Goal: Task Accomplishment & Management: Complete application form

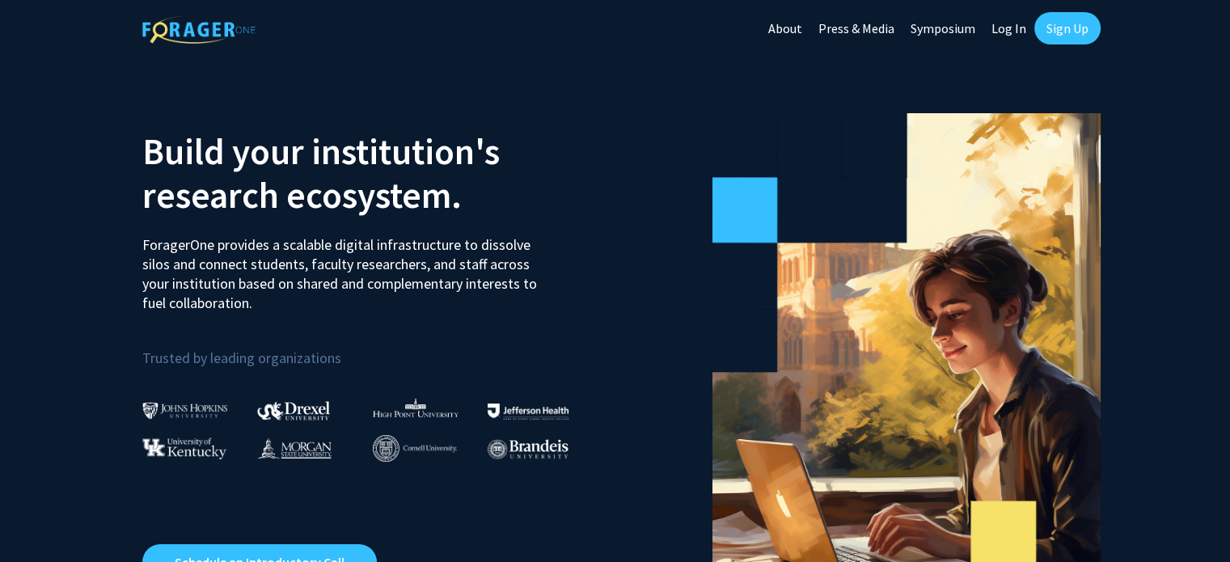
click at [1067, 27] on link "Sign Up" at bounding box center [1067, 28] width 66 height 32
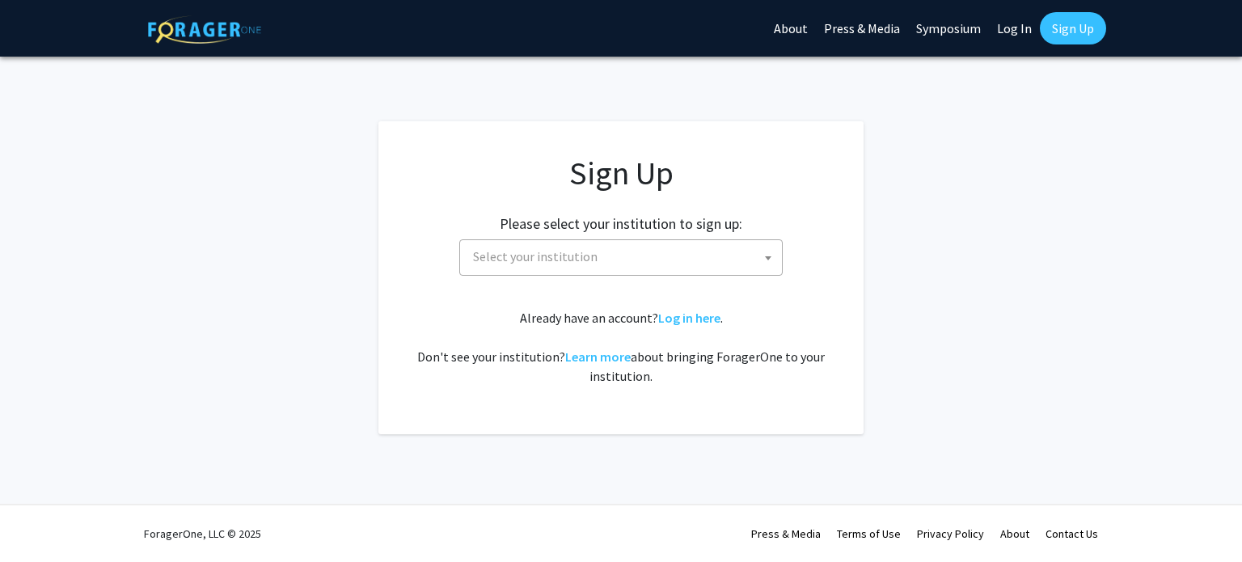
click at [678, 255] on span "Select your institution" at bounding box center [624, 256] width 315 height 33
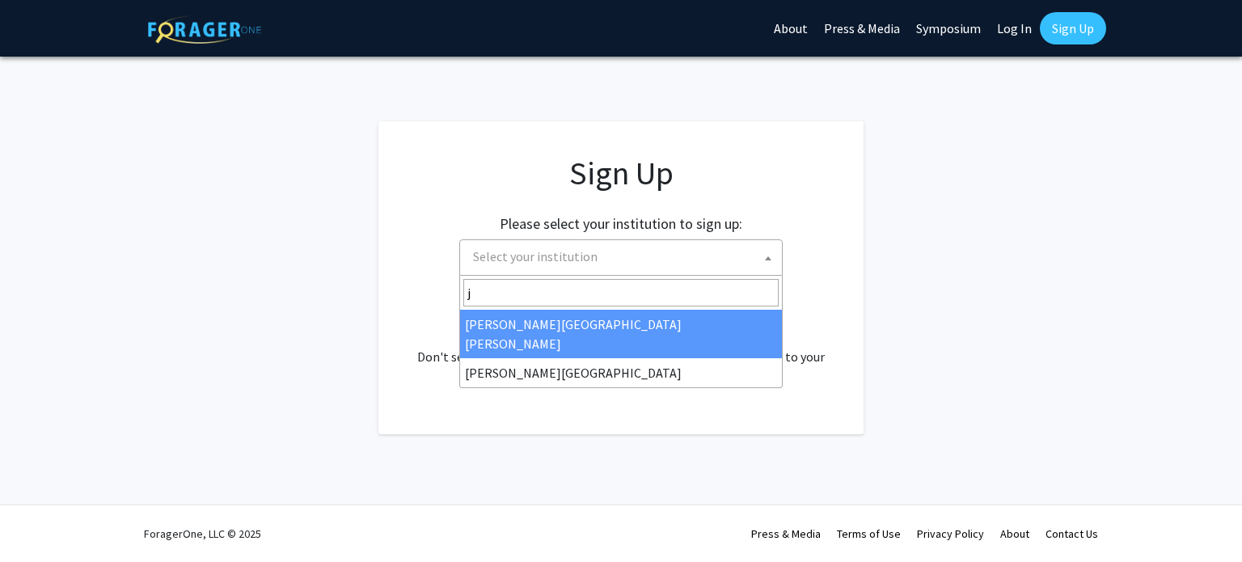
type input "j"
select select "1"
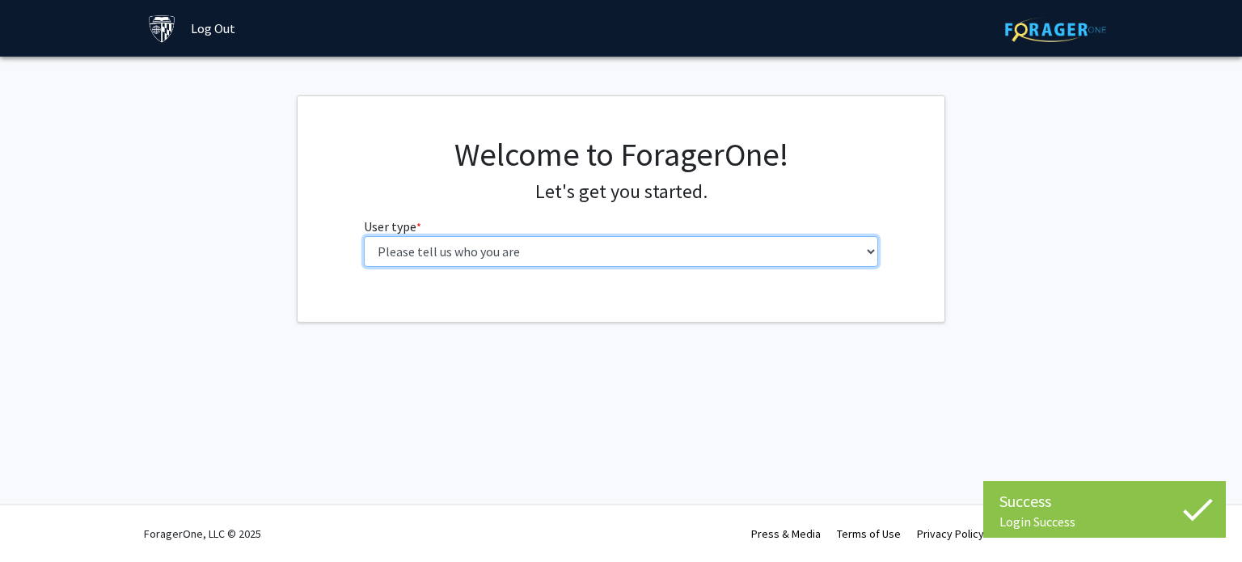
click at [696, 256] on select "Please tell us who you are Undergraduate Student Master's Student Doctoral Cand…" at bounding box center [621, 251] width 515 height 31
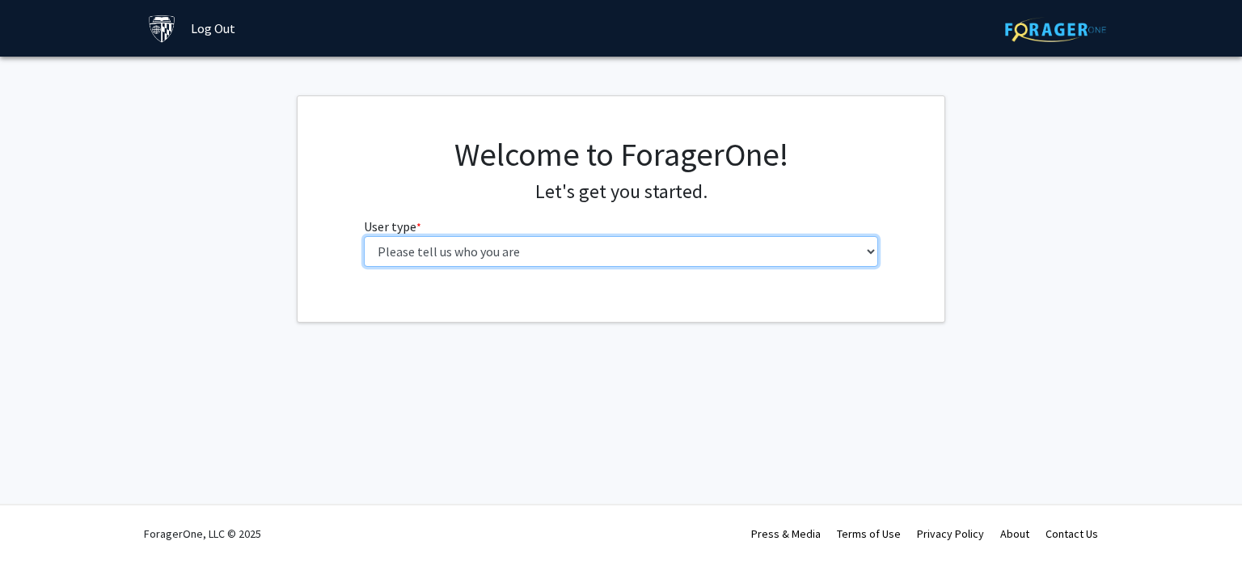
select select "6: adminAssistant"
click at [364, 236] on select "Please tell us who you are Undergraduate Student Master's Student Doctoral Cand…" at bounding box center [621, 251] width 515 height 31
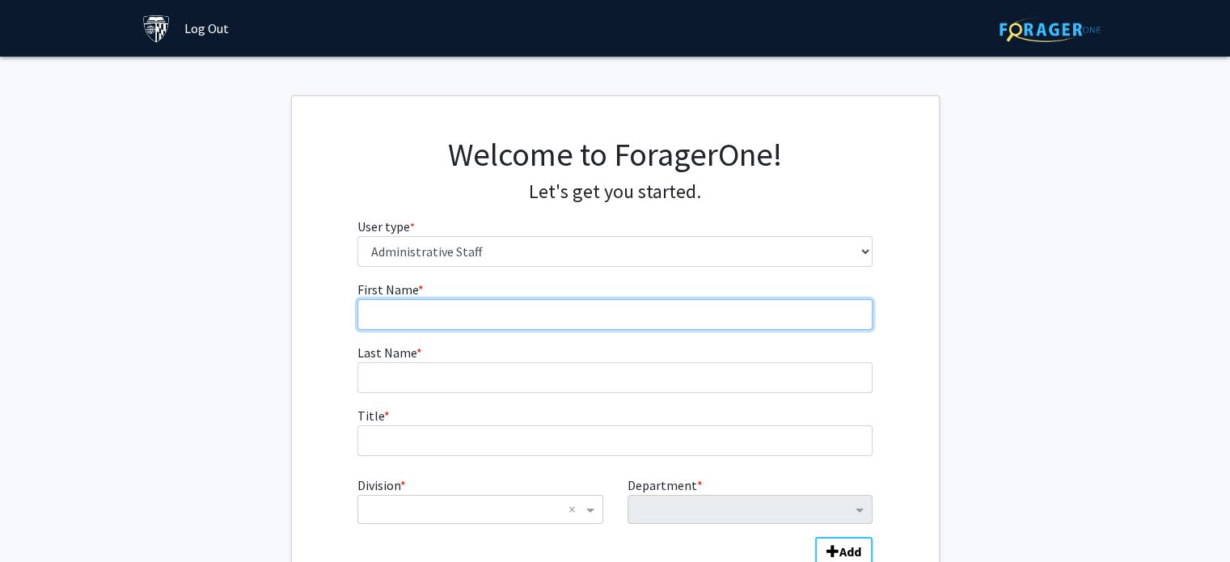
click at [467, 319] on input "First Name * required" at bounding box center [614, 314] width 515 height 31
type input "Laura"
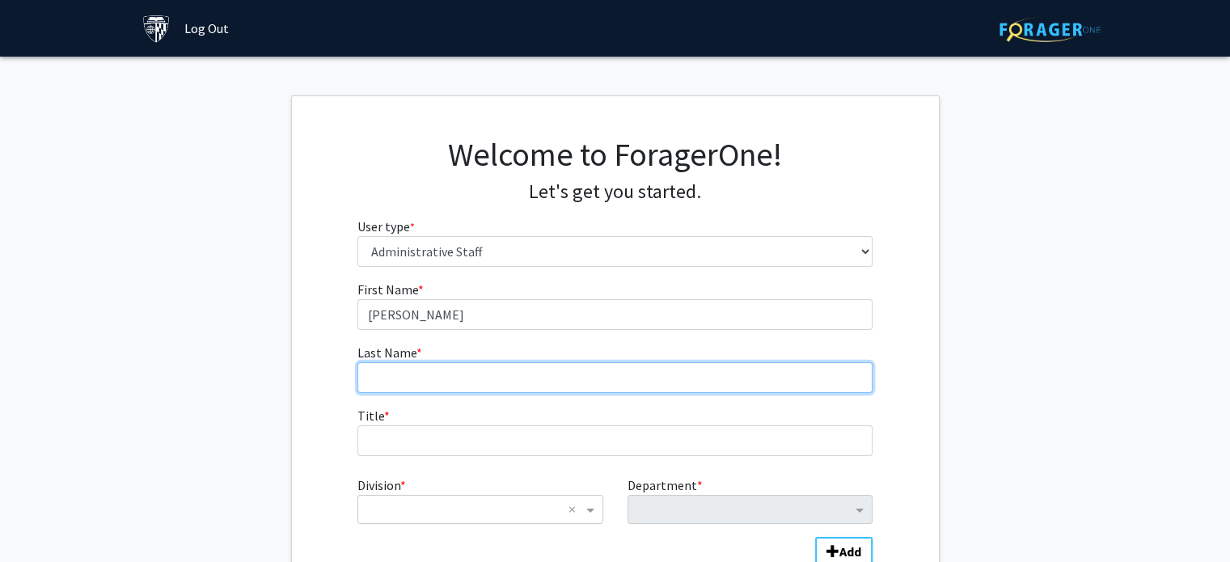
type input "Fajin-Riveiro"
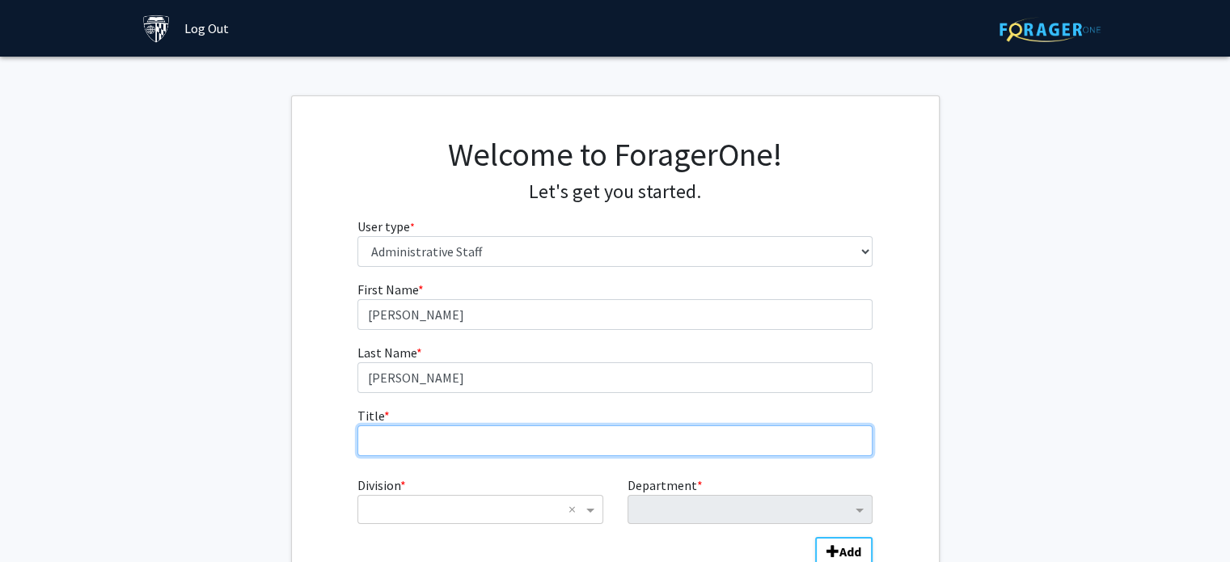
click at [389, 430] on input "Title * required" at bounding box center [614, 440] width 515 height 31
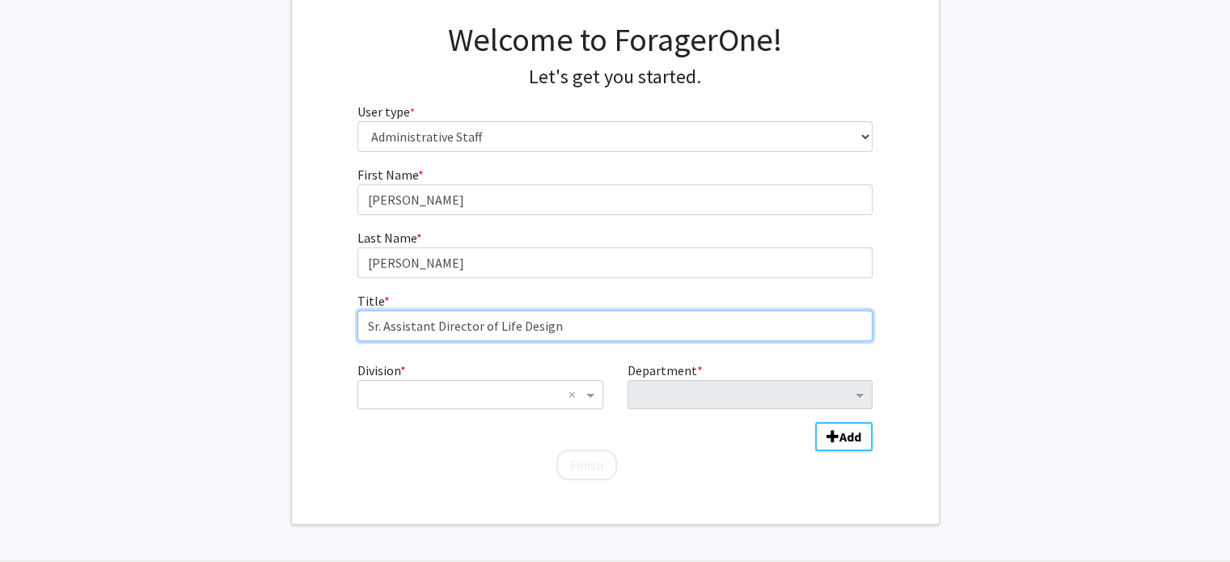
scroll to position [171, 0]
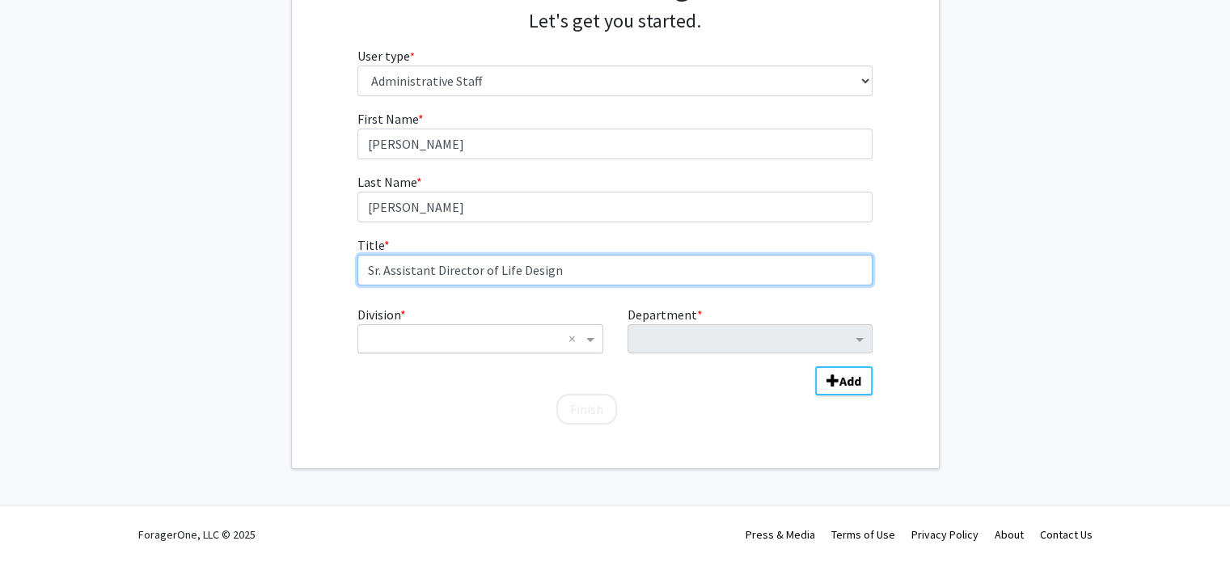
type input "Sr. Assistant Director of Life Design"
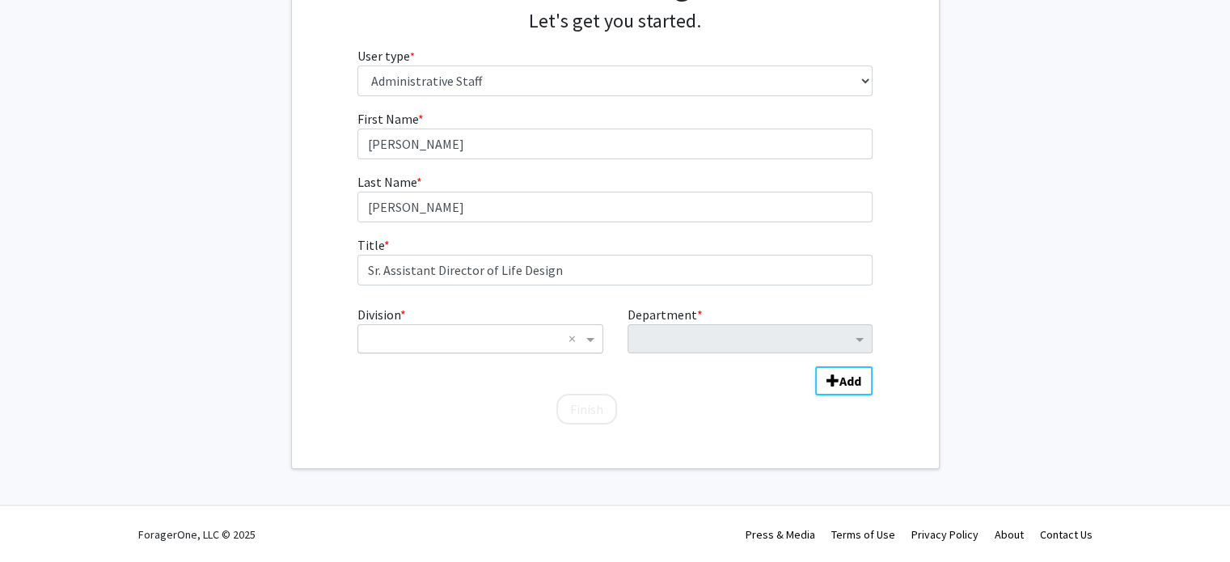
click at [457, 329] on input "Division" at bounding box center [463, 338] width 195 height 19
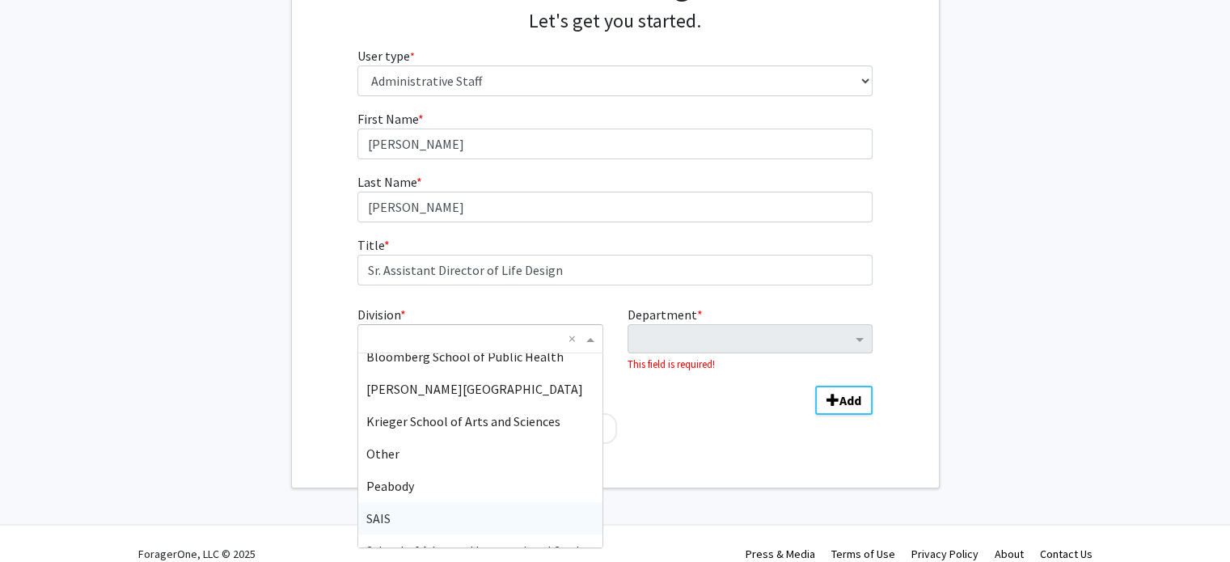
scroll to position [108, 0]
click at [469, 427] on span "Krieger School of Arts and Sciences" at bounding box center [463, 423] width 194 height 16
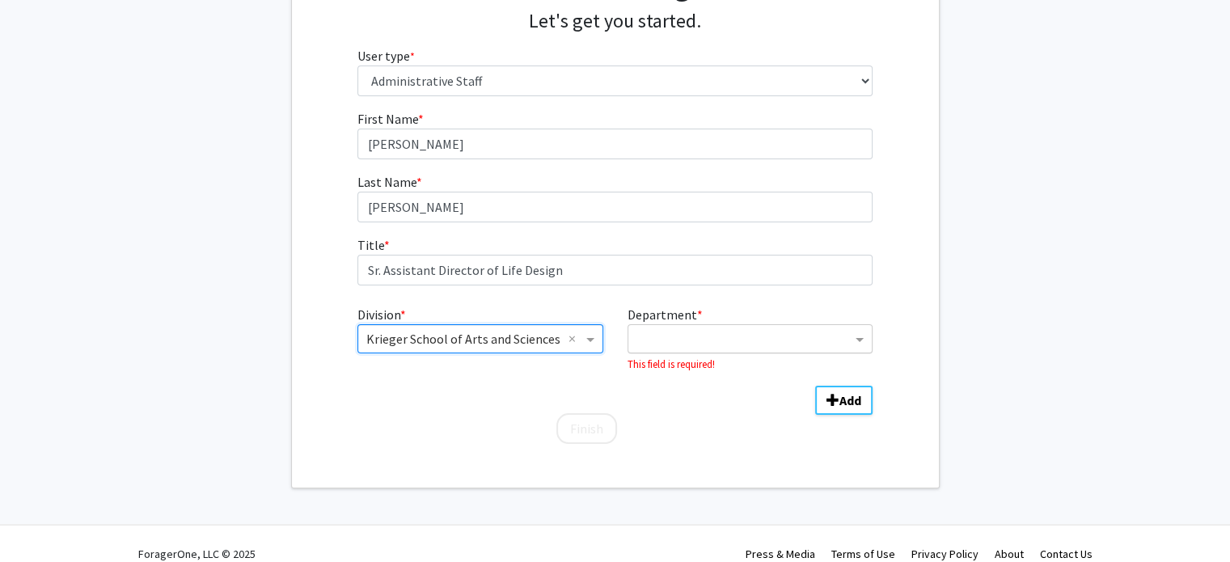
click at [721, 332] on input "Department" at bounding box center [743, 339] width 215 height 19
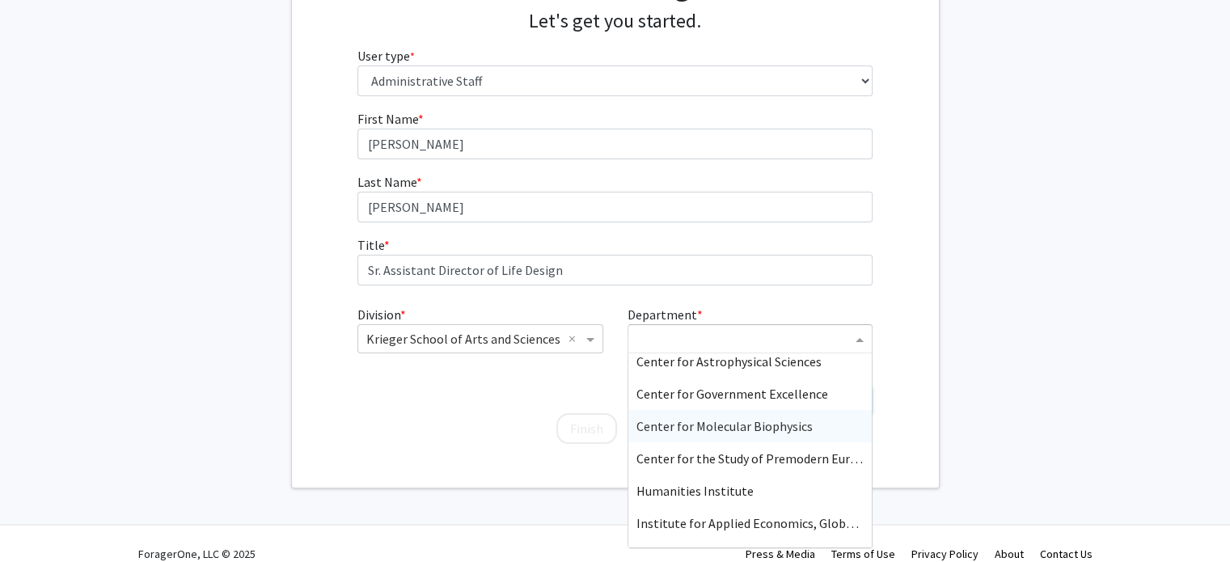
scroll to position [1658, 0]
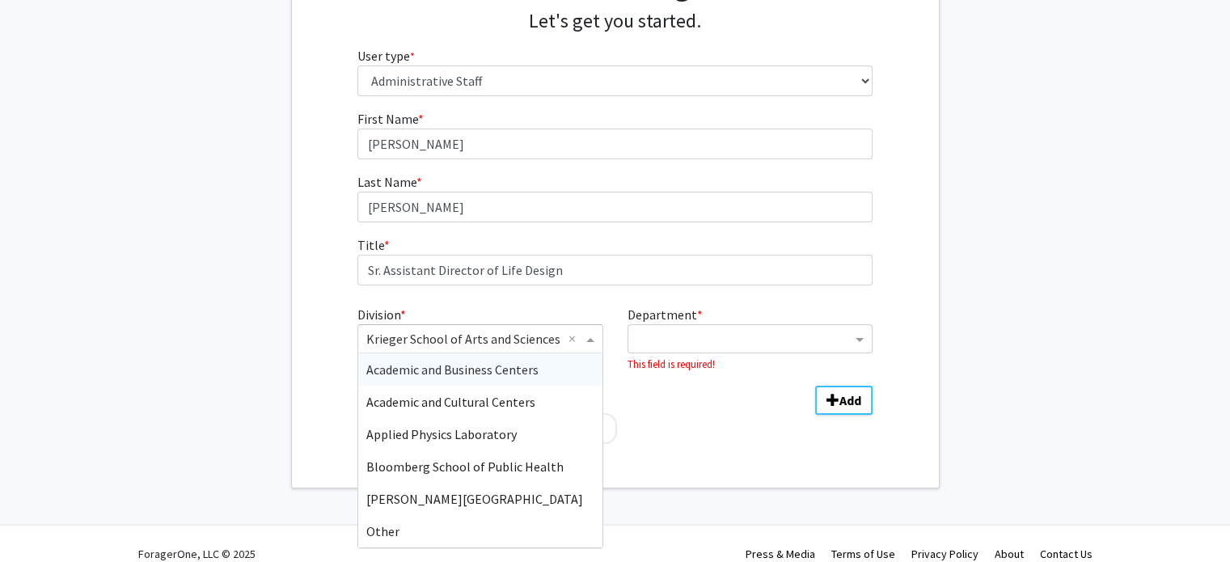
click at [566, 339] on div "Division" at bounding box center [479, 338] width 243 height 19
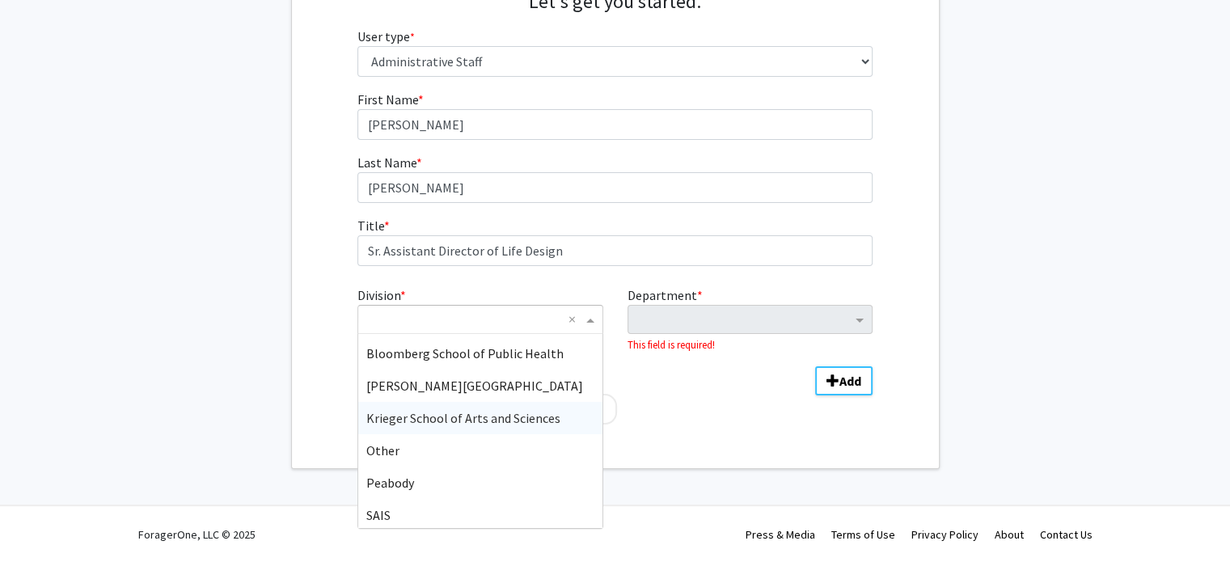
scroll to position [0, 0]
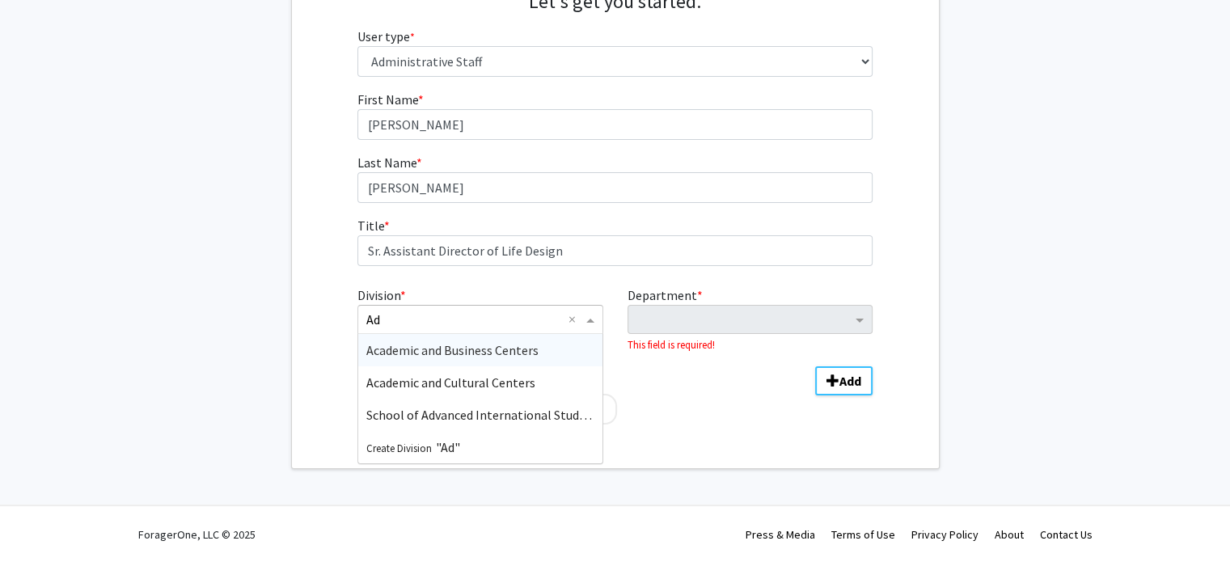
type input "A"
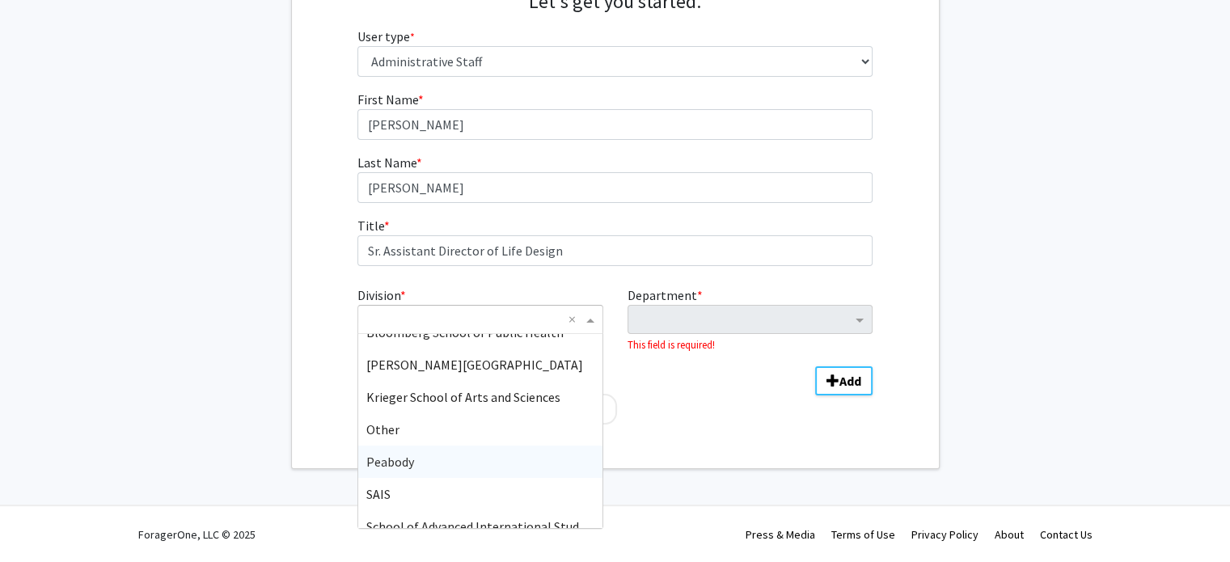
scroll to position [116, 0]
click at [466, 398] on span "Krieger School of Arts and Sciences" at bounding box center [463, 396] width 194 height 16
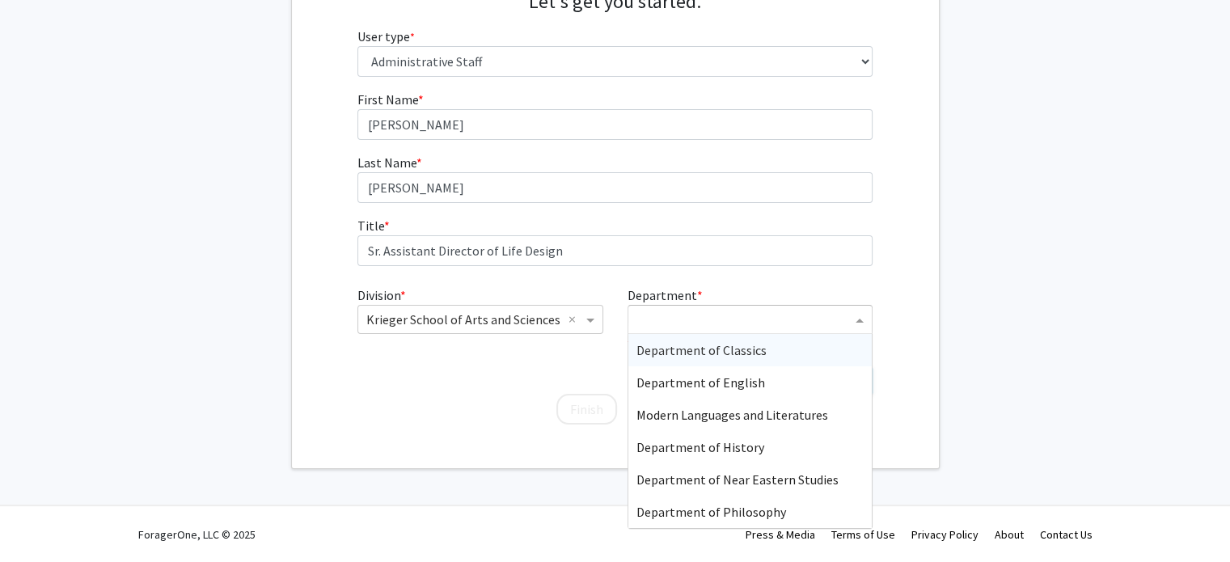
click at [868, 322] on span "Department" at bounding box center [861, 319] width 20 height 19
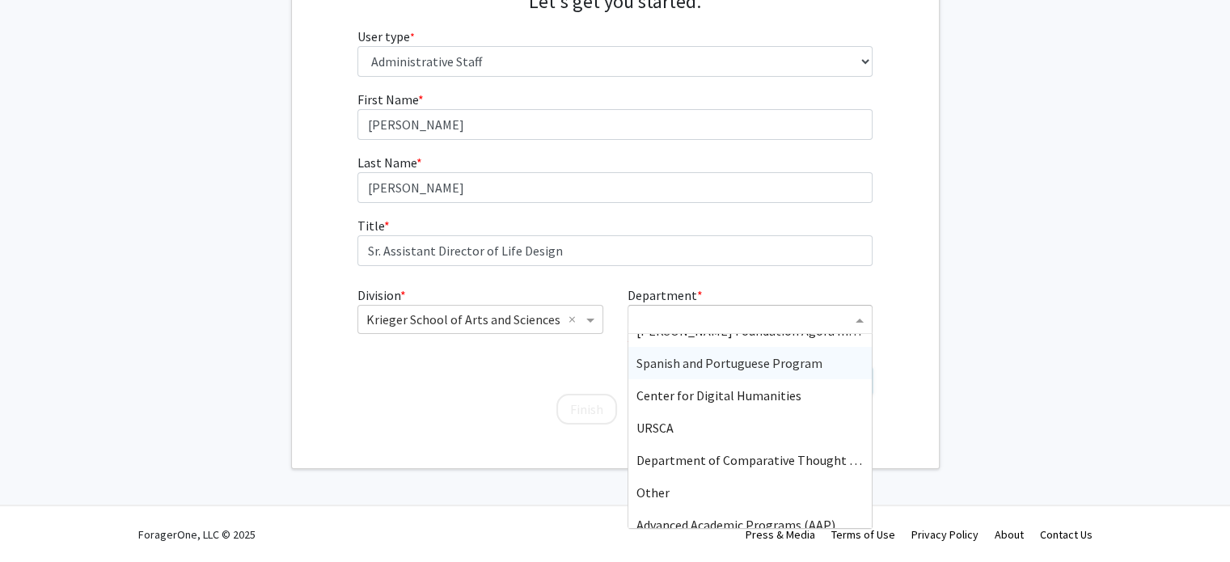
scroll to position [5078, 0]
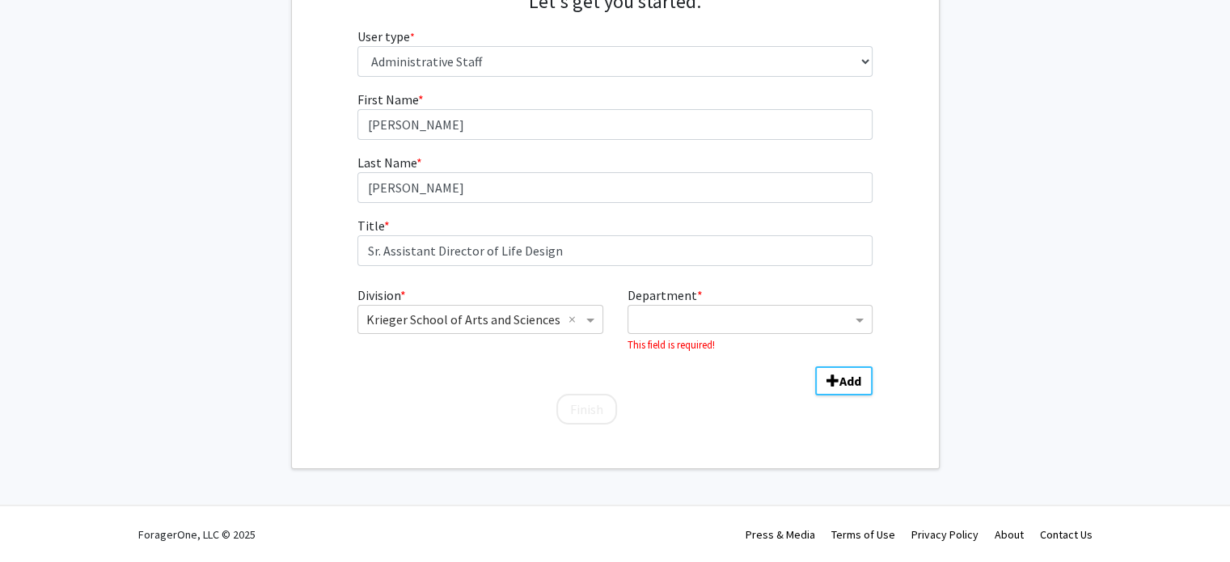
click at [515, 397] on div "Finish" at bounding box center [614, 402] width 515 height 16
click at [857, 316] on span "Department" at bounding box center [861, 319] width 20 height 19
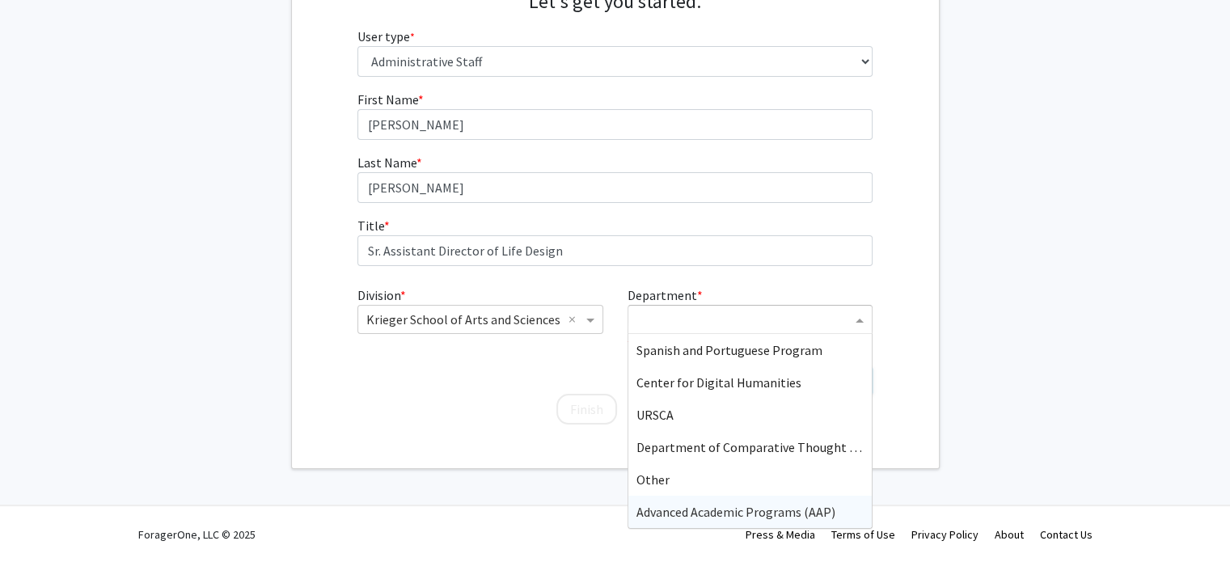
click at [763, 509] on span "Advanced Academic Programs (AAP)" at bounding box center [735, 512] width 199 height 16
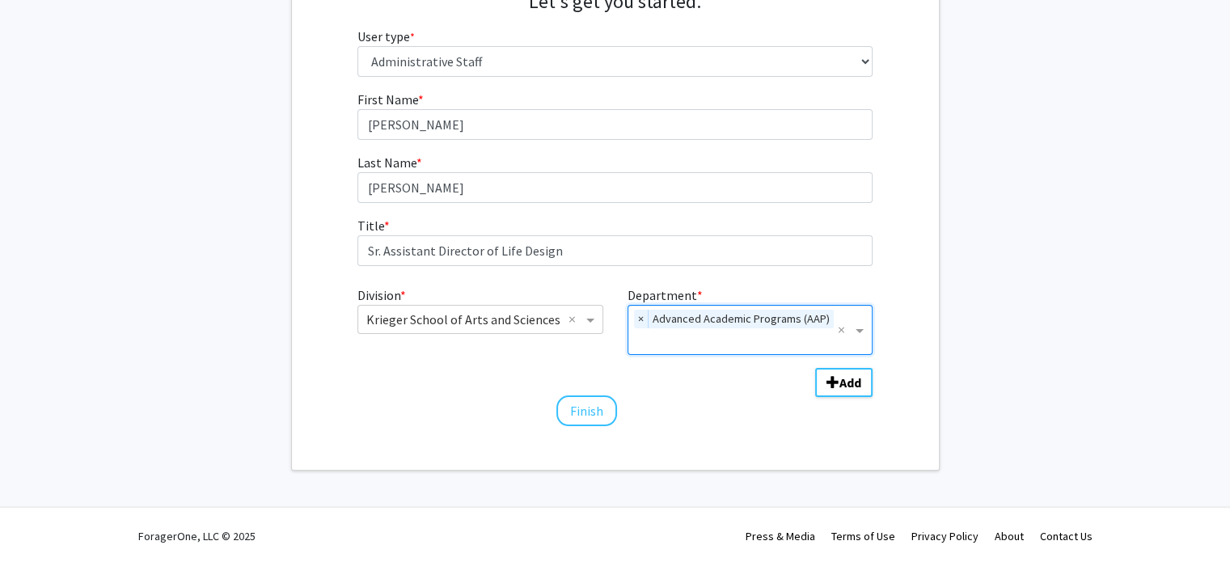
scroll to position [171, 0]
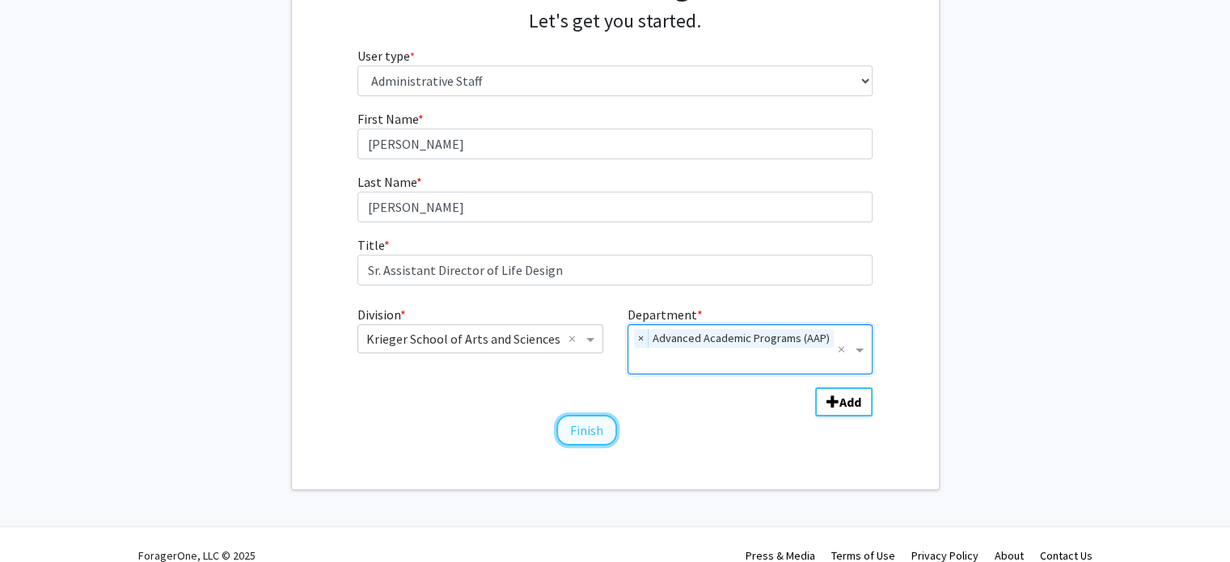
click at [598, 415] on button "Finish" at bounding box center [586, 430] width 61 height 31
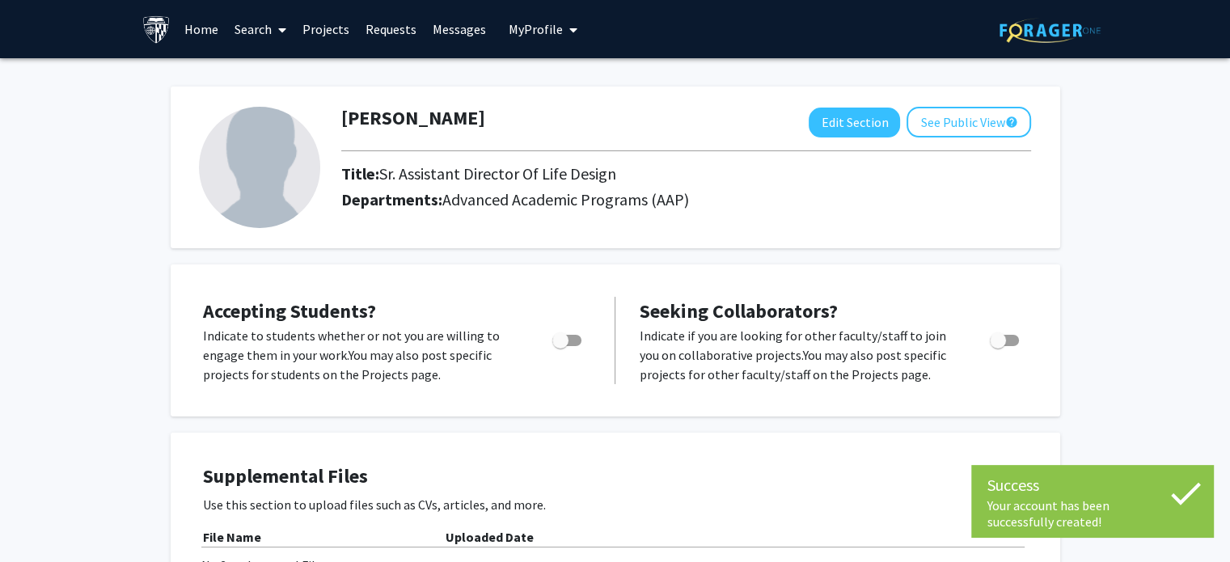
click at [244, 32] on link "Search" at bounding box center [260, 29] width 68 height 57
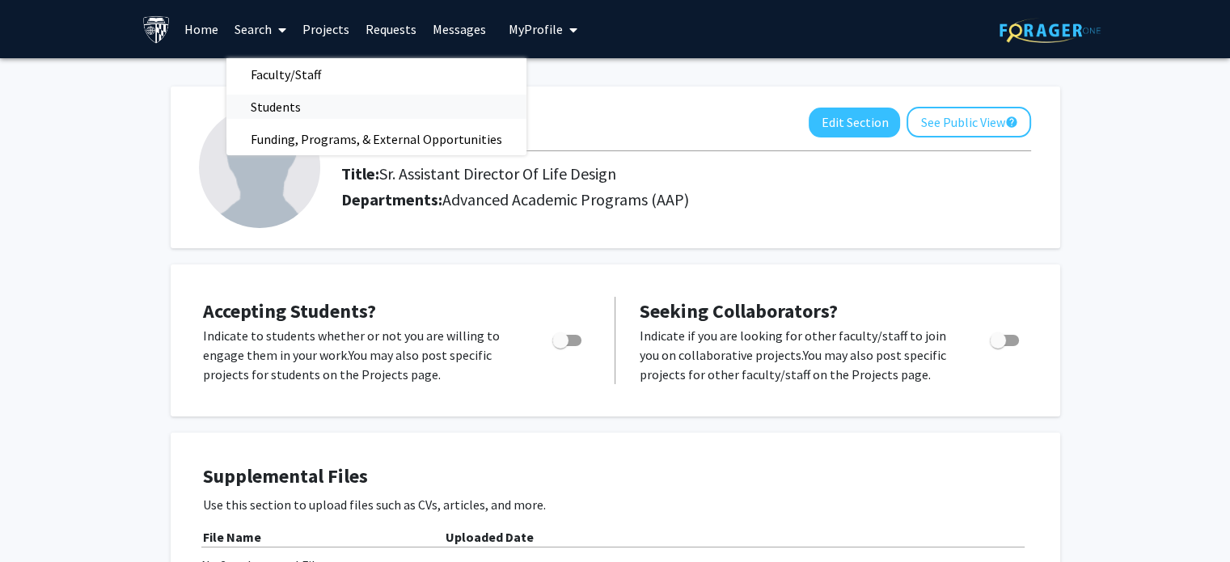
click at [275, 103] on span "Students" at bounding box center [275, 107] width 99 height 32
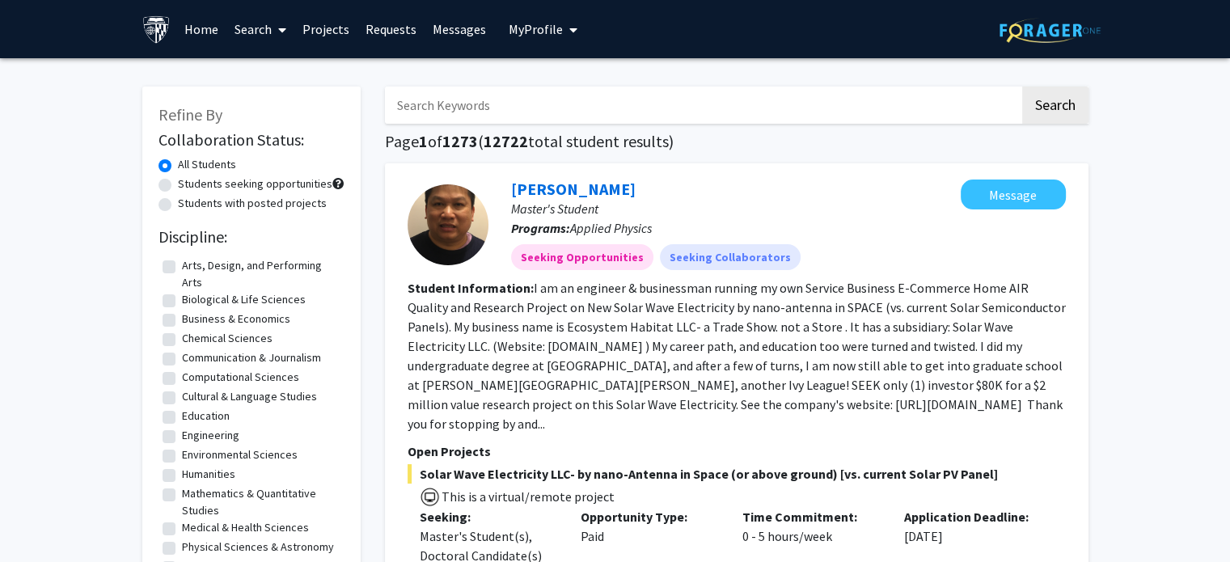
click at [319, 27] on link "Projects" at bounding box center [325, 29] width 63 height 57
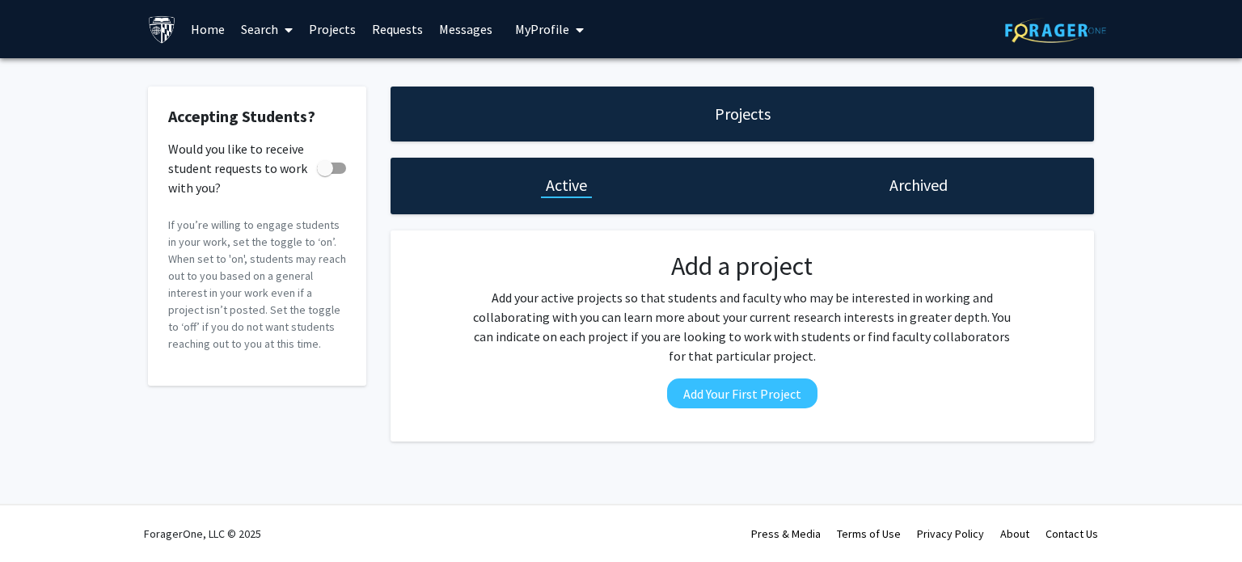
click at [204, 28] on link "Home" at bounding box center [208, 29] width 50 height 57
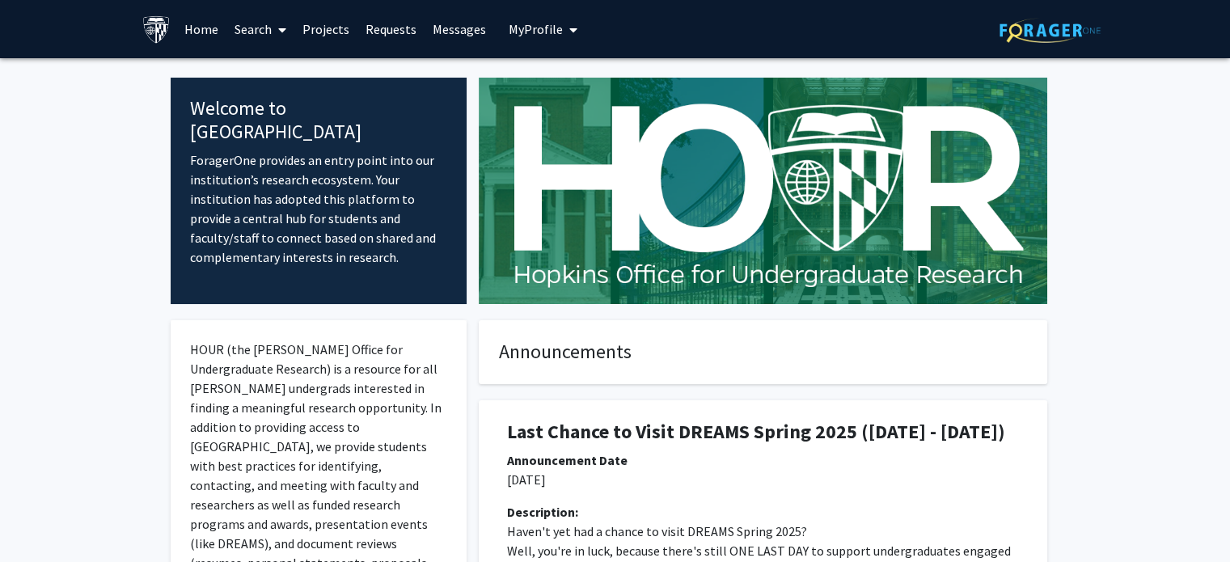
drag, startPoint x: 315, startPoint y: 239, endPoint x: 190, endPoint y: 98, distance: 189.0
click at [190, 98] on div "Welcome to ForagerOne ForagerOne provides an entry point into our institution’s…" at bounding box center [319, 191] width 297 height 226
click at [289, 219] on p "ForagerOne provides an entry point into our institution’s research ecosystem. Y…" at bounding box center [319, 208] width 258 height 116
drag, startPoint x: 318, startPoint y: 236, endPoint x: 199, endPoint y: 196, distance: 125.6
click at [199, 196] on p "ForagerOne provides an entry point into our institution’s research ecosystem. Y…" at bounding box center [319, 208] width 258 height 116
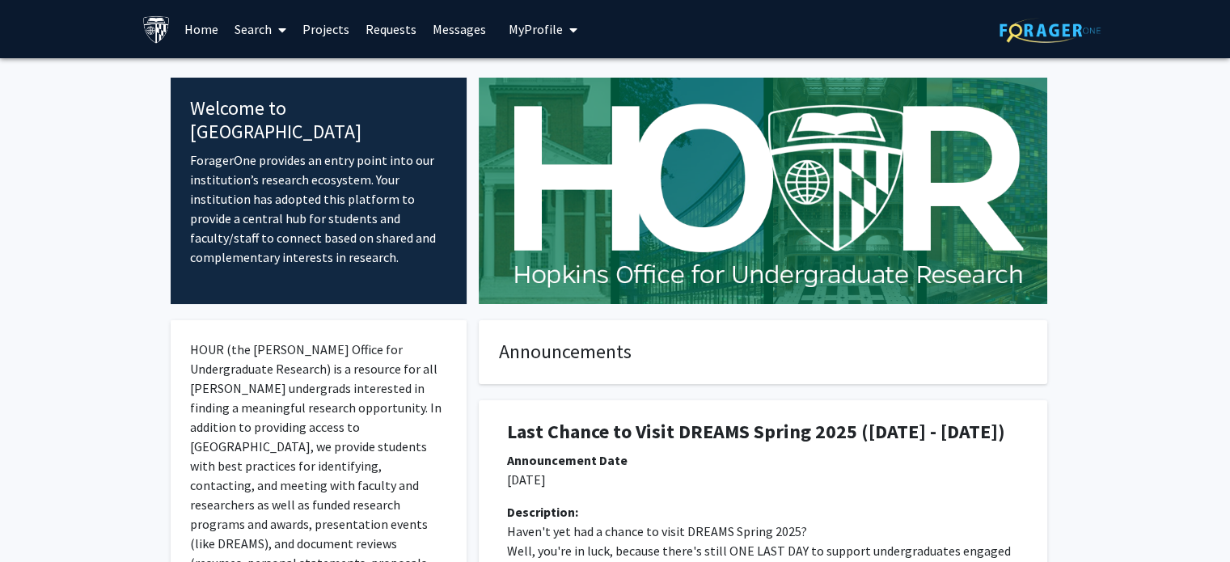
copy p "central hub for students and faculty/staff to connect based on shared and compl…"
click at [193, 193] on p "ForagerOne provides an entry point into our institution’s research ecosystem. Y…" at bounding box center [319, 208] width 258 height 116
click at [187, 193] on div "Welcome to ForagerOne ForagerOne provides an entry point into our institution’s…" at bounding box center [319, 191] width 297 height 226
copy p "a central hub for students and faculty/staff to connect based on shared and com…"
click at [323, 228] on p "ForagerOne provides an entry point into our institution’s research ecosystem. Y…" at bounding box center [319, 208] width 258 height 116
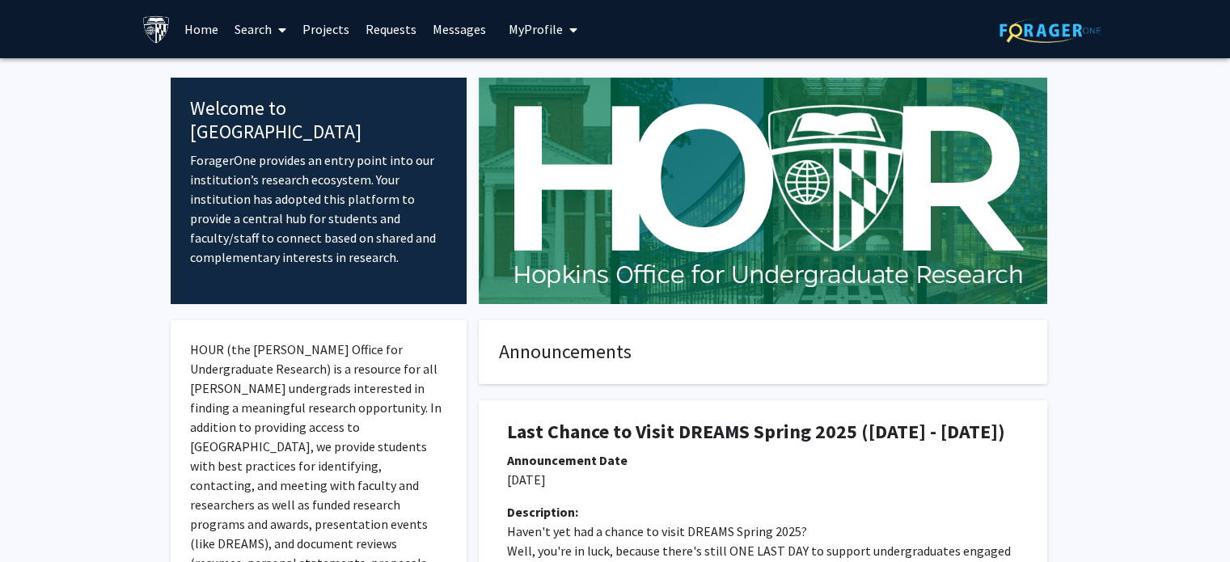
drag, startPoint x: 323, startPoint y: 228, endPoint x: 159, endPoint y: 118, distance: 197.6
click at [323, 237] on p "ForagerOne provides an entry point into our institution’s research ecosystem. Y…" at bounding box center [319, 208] width 258 height 116
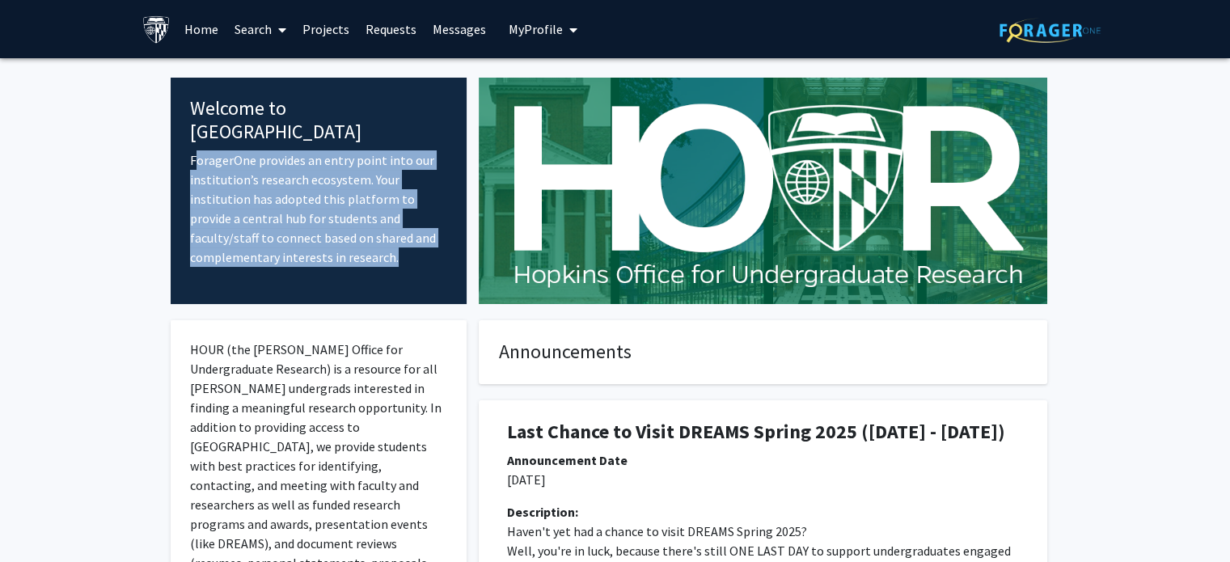
drag, startPoint x: 323, startPoint y: 237, endPoint x: 183, endPoint y: 133, distance: 174.0
click at [183, 133] on div "Welcome to ForagerOne ForagerOne provides an entry point into our institution’s…" at bounding box center [319, 191] width 297 height 226
click at [285, 227] on p "ForagerOne provides an entry point into our institution’s research ecosystem. Y…" at bounding box center [319, 208] width 258 height 116
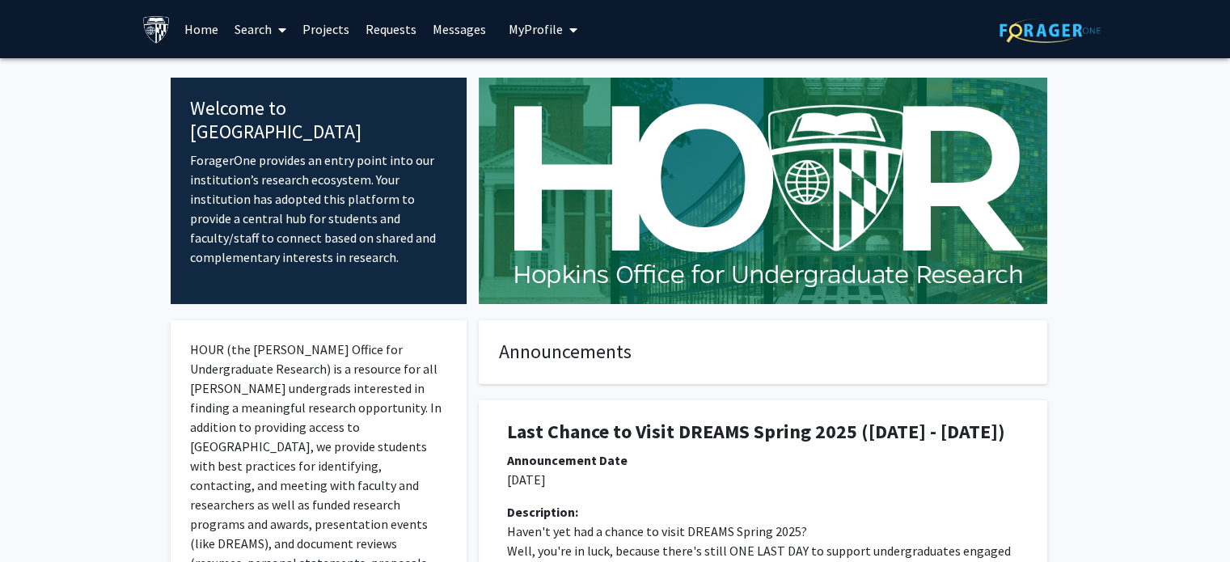
drag, startPoint x: 312, startPoint y: 236, endPoint x: 183, endPoint y: 137, distance: 162.7
click at [183, 137] on div "Welcome to ForagerOne ForagerOne provides an entry point into our institution’s…" at bounding box center [319, 191] width 297 height 226
copy p "ForagerOne provides an entry point into our institution’s research ecosystem. Y…"
click at [534, 22] on span "My Profile" at bounding box center [536, 29] width 54 height 16
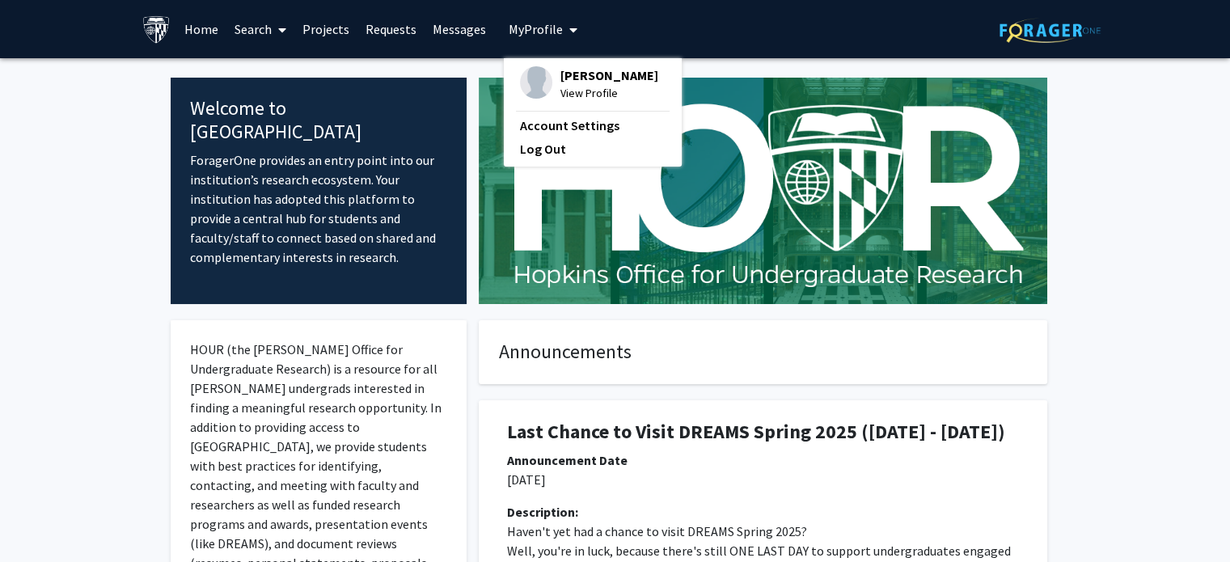
click at [343, 25] on link "Projects" at bounding box center [325, 29] width 63 height 57
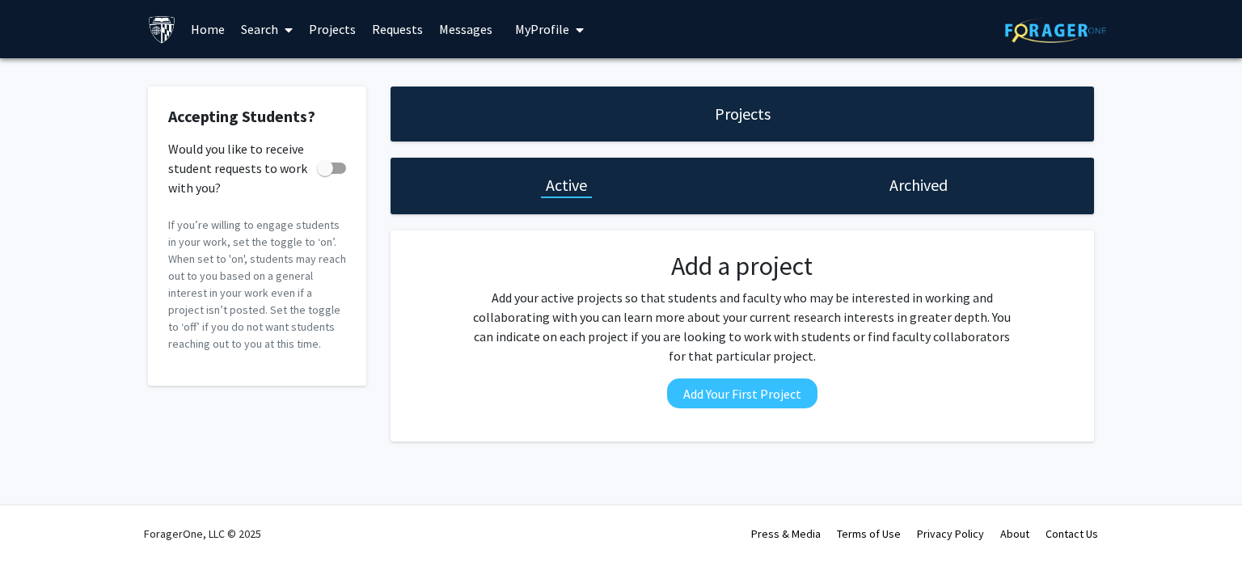
click at [906, 187] on h1 "Archived" at bounding box center [918, 185] width 58 height 23
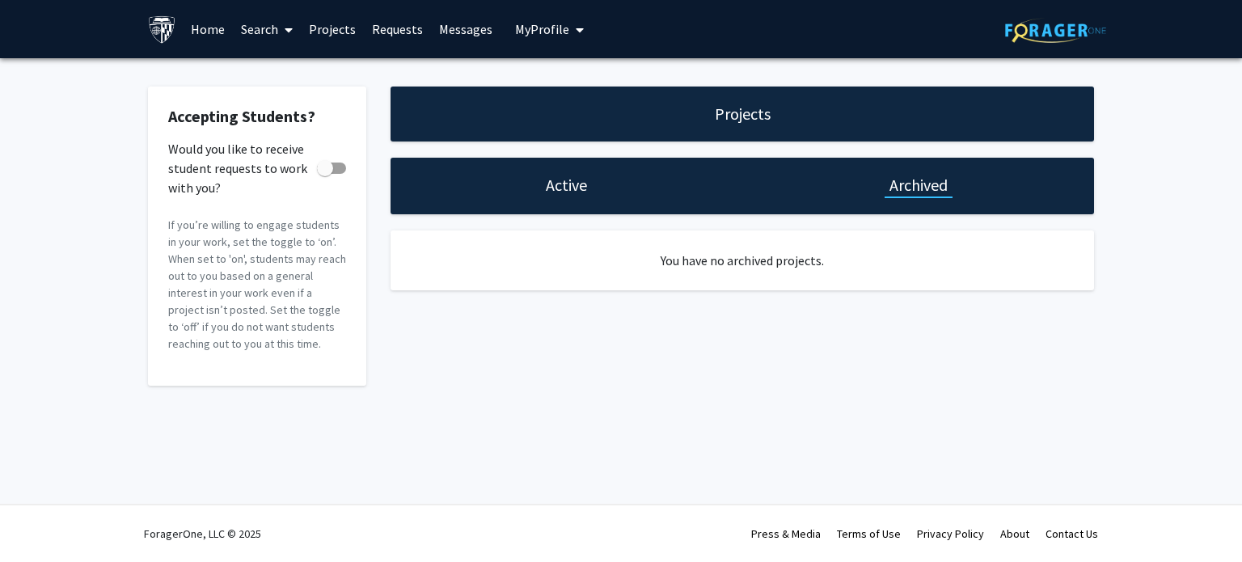
click at [261, 26] on link "Search" at bounding box center [267, 29] width 68 height 57
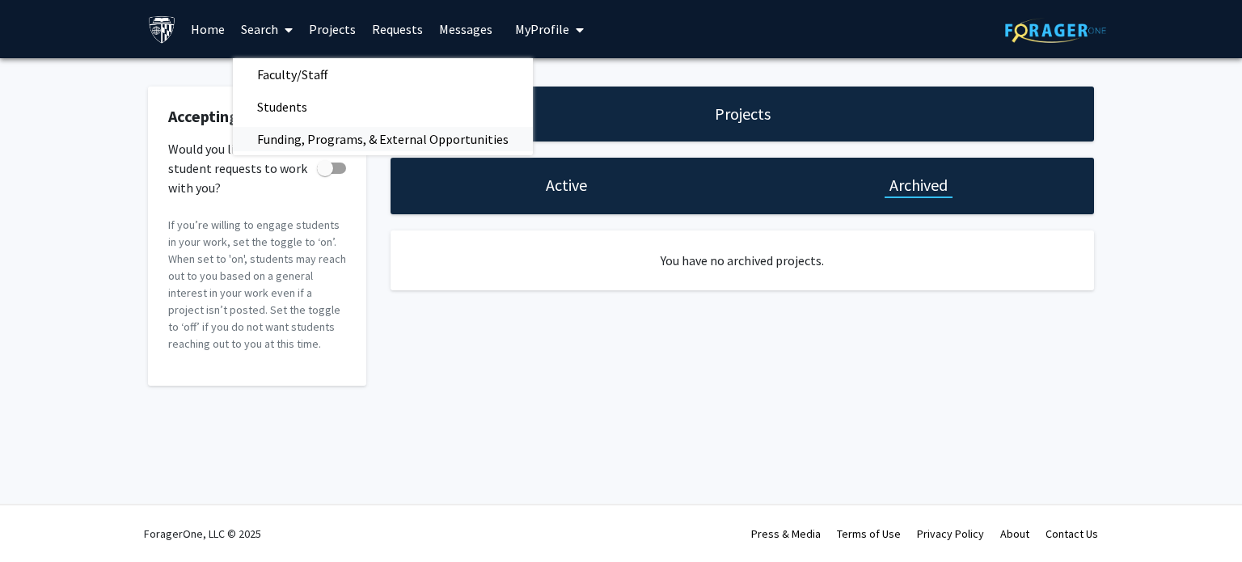
click at [291, 129] on span "Funding, Programs, & External Opportunities" at bounding box center [383, 139] width 300 height 32
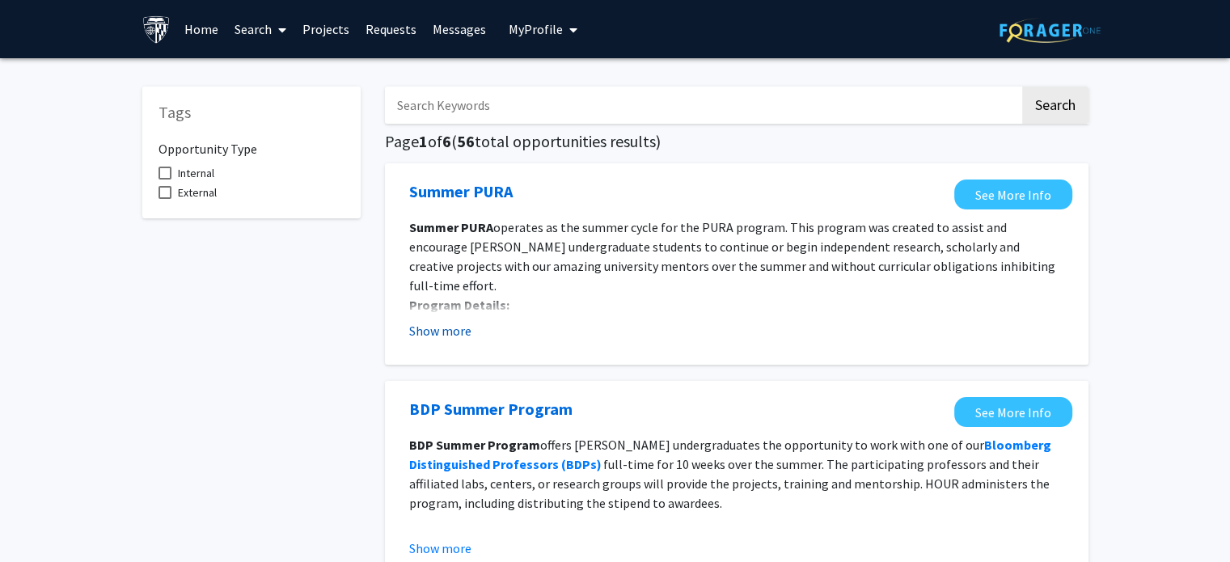
click at [436, 334] on button "Show more" at bounding box center [440, 330] width 62 height 19
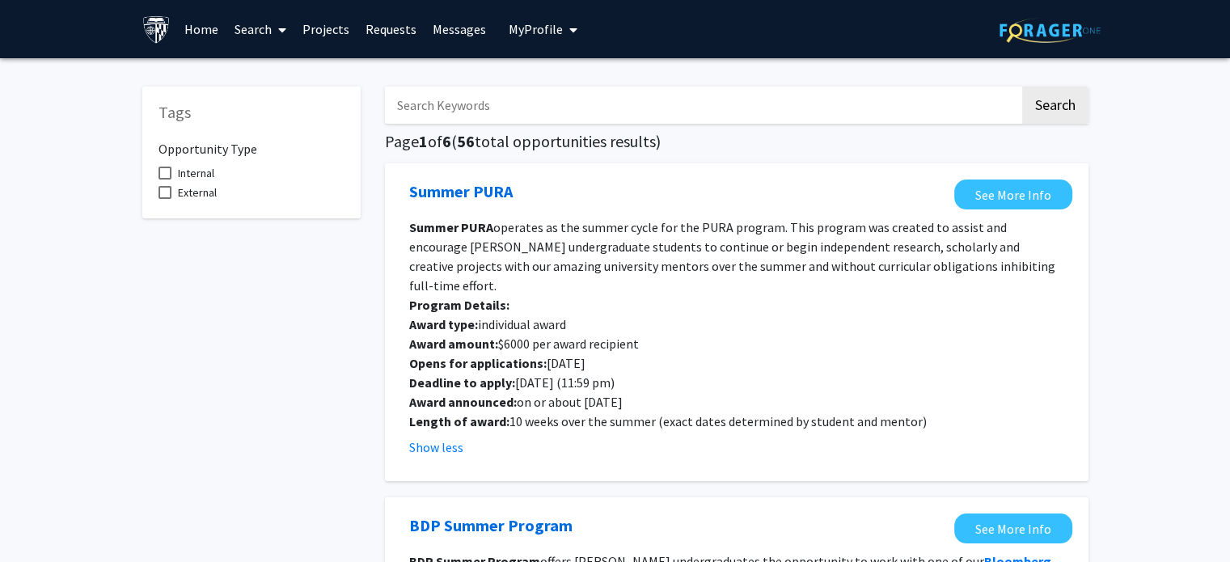
click at [165, 173] on span at bounding box center [164, 173] width 13 height 13
click at [165, 180] on input "Internal" at bounding box center [164, 180] width 1 height 1
checkbox input "true"
